Goal: Communication & Community: Answer question/provide support

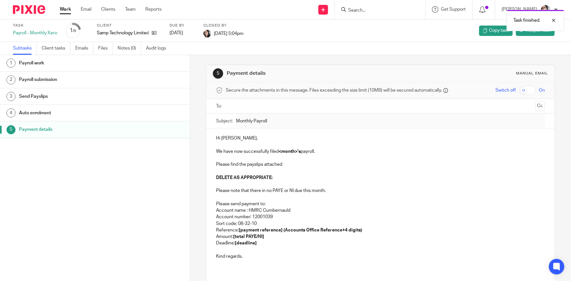
click at [66, 8] on link "Work" at bounding box center [65, 9] width 11 height 6
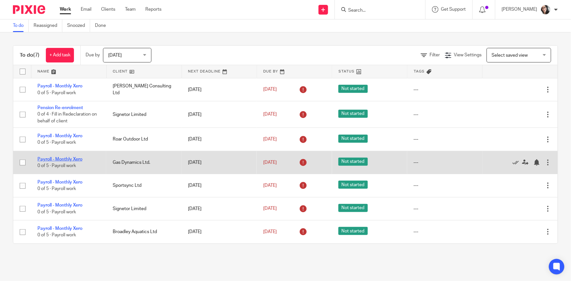
click at [78, 158] on link "Payroll - Monthly Xero" at bounding box center [59, 159] width 45 height 5
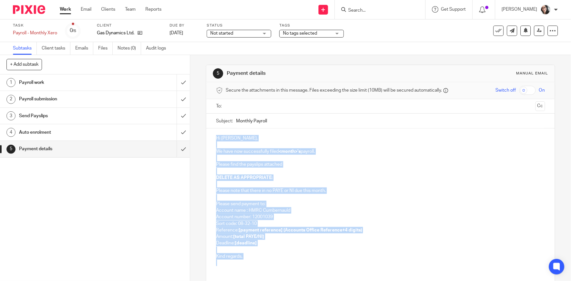
drag, startPoint x: 243, startPoint y: 267, endPoint x: 210, endPoint y: 130, distance: 141.5
click at [210, 130] on div "Hi [PERSON_NAME], We have now successfully filed <month>'s payroll. Please find…" at bounding box center [381, 199] width 348 height 142
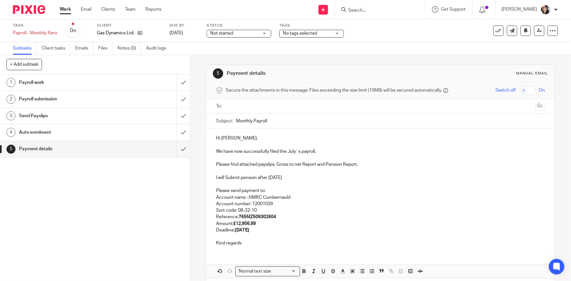
click at [291, 122] on input "Monthly Payroll" at bounding box center [390, 120] width 309 height 15
type input "Monthly Payroll August"
click at [291, 149] on p "We have now successfully filed the July`s payroll." at bounding box center [380, 151] width 329 height 6
click at [270, 221] on p "Amount: £12,906.89" at bounding box center [380, 223] width 329 height 6
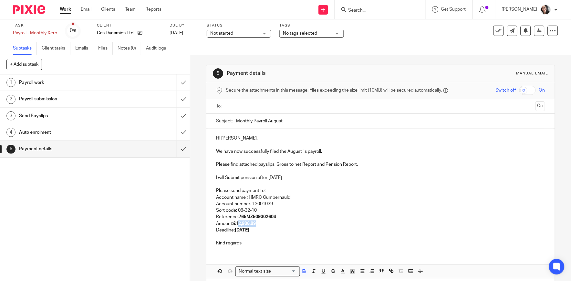
drag, startPoint x: 260, startPoint y: 225, endPoint x: 237, endPoint y: 223, distance: 22.7
click at [237, 223] on p "Amount: £12,906.89" at bounding box center [380, 223] width 329 height 6
drag, startPoint x: 235, startPoint y: 223, endPoint x: 261, endPoint y: 224, distance: 25.9
click at [261, 224] on p "Amount: £12,906.89" at bounding box center [380, 223] width 329 height 6
click at [254, 227] on p "Deadline: [DATE]" at bounding box center [380, 230] width 329 height 6
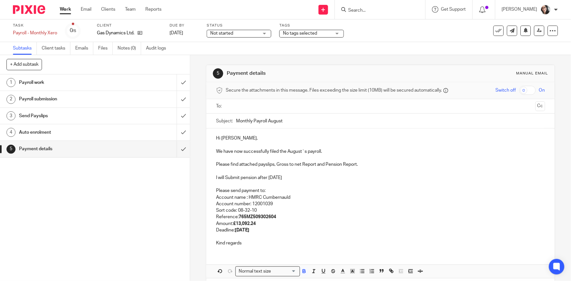
click at [254, 227] on p "Deadline: [DATE]" at bounding box center [380, 230] width 329 height 6
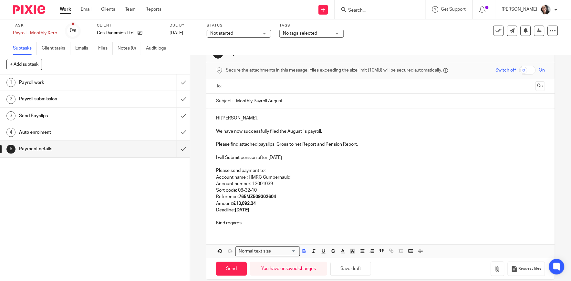
scroll to position [28, 0]
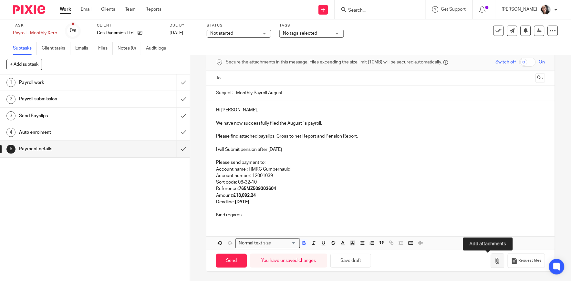
click at [495, 262] on icon "button" at bounding box center [498, 260] width 6 height 6
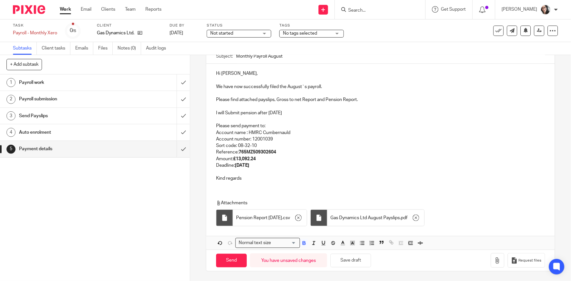
scroll to position [65, 0]
click at [491, 264] on button "button" at bounding box center [498, 260] width 14 height 15
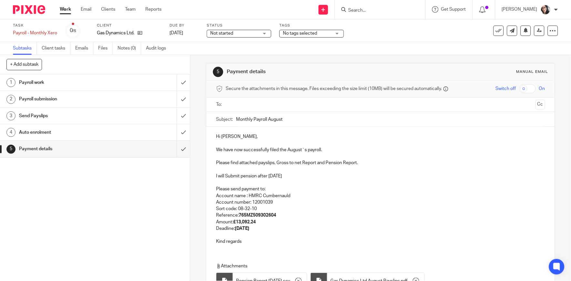
scroll to position [0, 0]
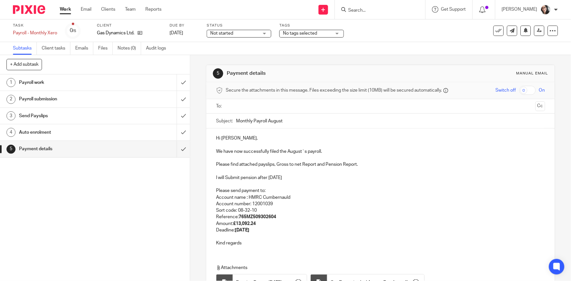
click at [248, 106] on input "text" at bounding box center [380, 105] width 305 height 7
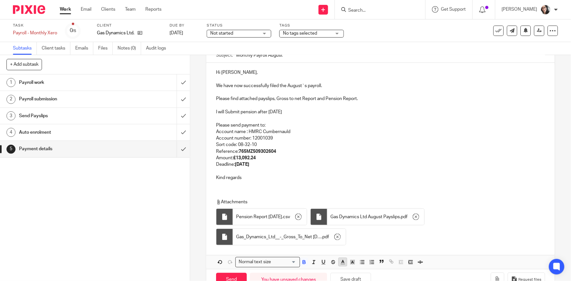
scroll to position [87, 0]
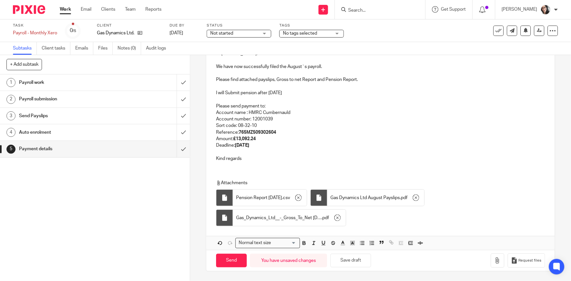
click at [289, 93] on p "I will Submit pension after [DATE]" at bounding box center [380, 93] width 329 height 6
drag, startPoint x: 289, startPoint y: 93, endPoint x: 292, endPoint y: 97, distance: 5.1
click at [290, 93] on p "I will Submit pension after [DATE]" at bounding box center [380, 93] width 329 height 6
click at [234, 262] on input "Send" at bounding box center [231, 260] width 31 height 14
type input "Sent"
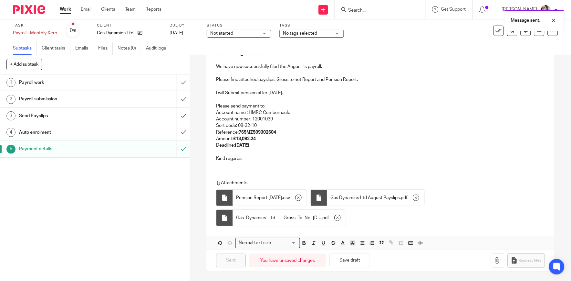
click at [494, 29] on div "Message sent." at bounding box center [425, 18] width 279 height 25
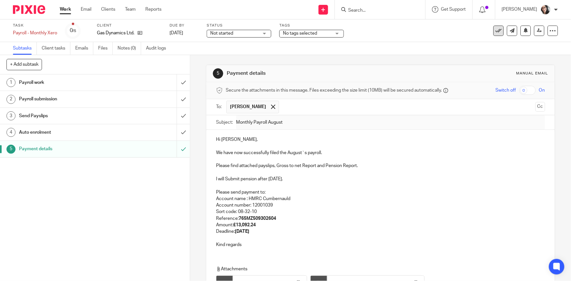
click at [496, 31] on icon at bounding box center [499, 30] width 6 height 6
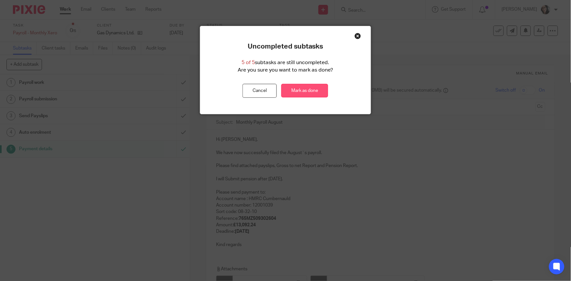
drag, startPoint x: 317, startPoint y: 81, endPoint x: 316, endPoint y: 85, distance: 4.4
click at [316, 85] on div "Uncompleted subtasks 5 of 5 subtasks are still uncompleted. Are you sure you wa…" at bounding box center [285, 69] width 171 height 55
click at [314, 88] on link "Mark as done" at bounding box center [305, 91] width 47 height 14
